Goal: Information Seeking & Learning: Learn about a topic

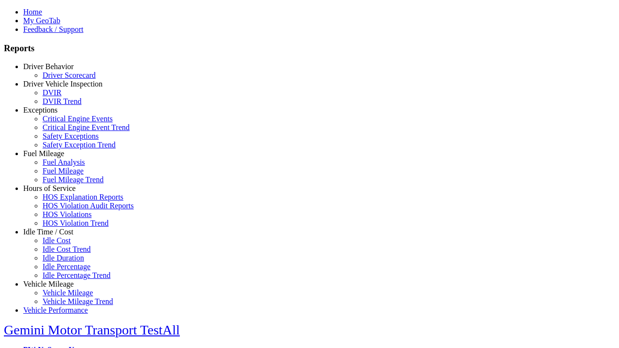
select select "**"
type input "**********"
